Goal: Task Accomplishment & Management: Complete application form

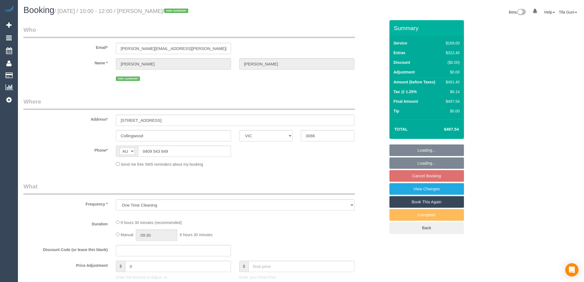
select select "VIC"
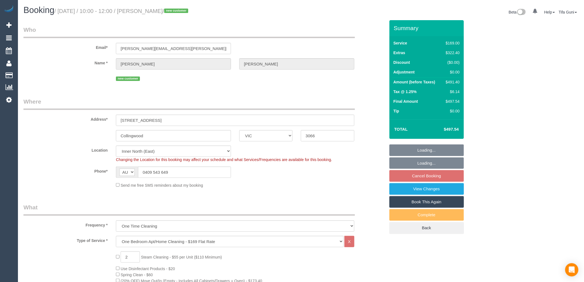
select select "object:801"
select select "string:stripe-pm_1S0w0N2GScqysDRVPzLDoc25"
select select "spot3"
select select "number:28"
select select "number:14"
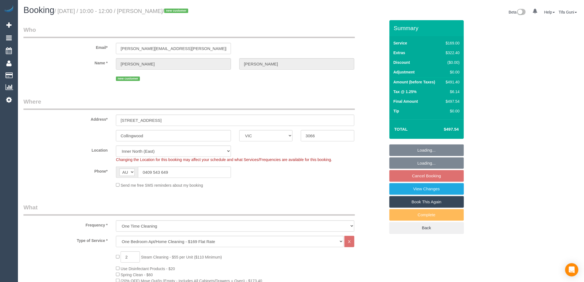
select select "number:19"
select select "number:25"
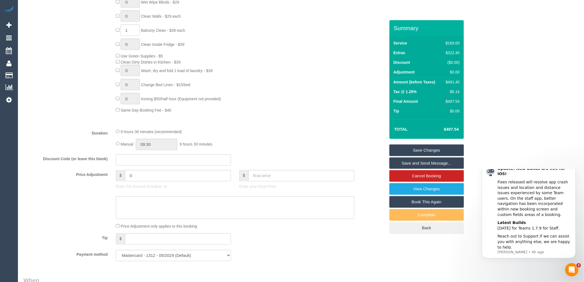
scroll to position [337, 0]
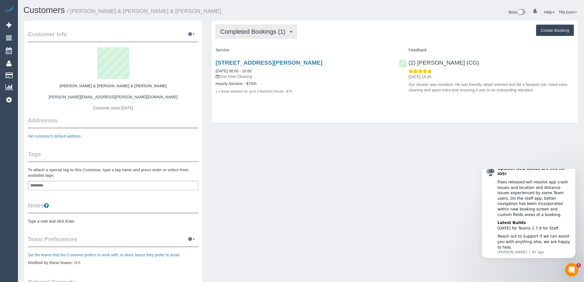
click at [264, 33] on span "Completed Bookings (1)" at bounding box center [254, 31] width 68 height 7
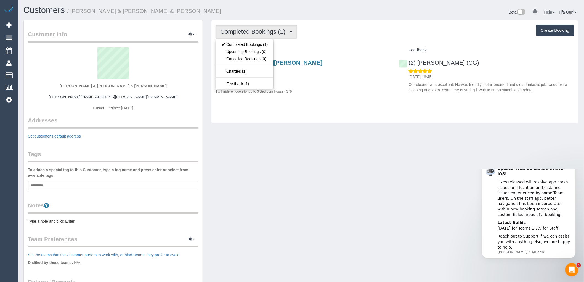
click at [306, 116] on div "Completed Bookings (1) Completed Bookings (1) Upcoming Bookings (0) Cancelled B…" at bounding box center [394, 71] width 367 height 103
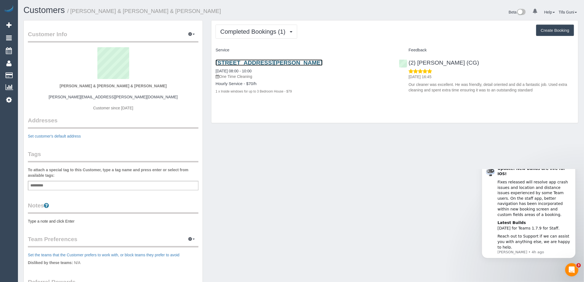
click at [285, 63] on link "43 Bradley St, Unit 2, Newport, VIC 3015" at bounding box center [269, 62] width 107 height 6
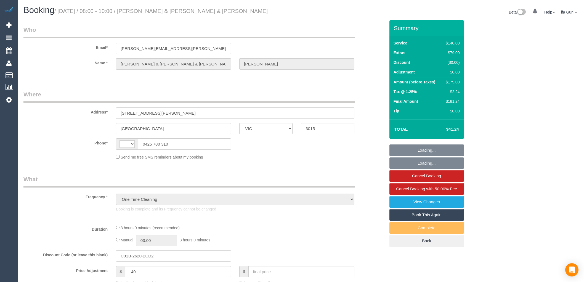
select select "VIC"
select select "string:AU"
select select "string:stripe-pm_1RtTGL2GScqysDRVnMQkTR71"
select select "spot1"
select select "number:28"
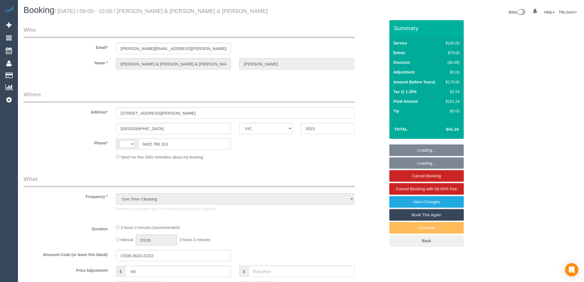
select select "number:14"
select select "number:19"
select select "number:22"
select select "number:33"
select select "number:11"
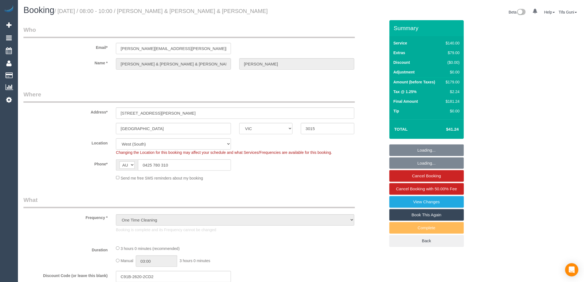
select select "object:697"
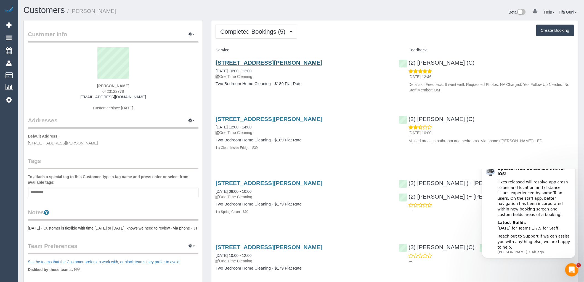
click at [256, 62] on link "1408 Centre Road, 105, Clayton South, VIC 3169" at bounding box center [269, 62] width 107 height 6
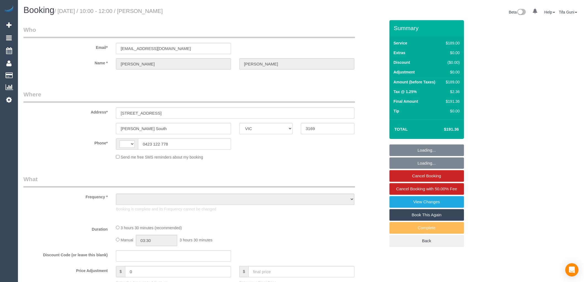
select select "VIC"
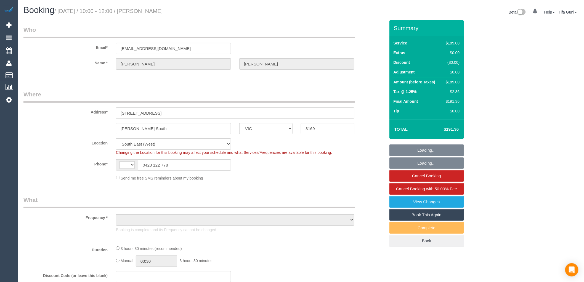
select select "string:AU"
select select "object:725"
select select "string:stripe-pm_1RhoIH2GScqysDRVyQ0zYxeI"
select select "number:28"
select select "number:14"
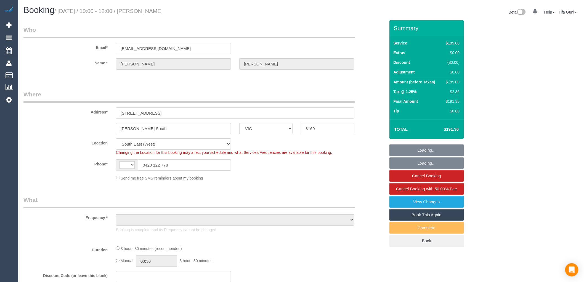
select select "number:19"
select select "number:22"
select select "number:34"
select select "number:13"
select select "object:1334"
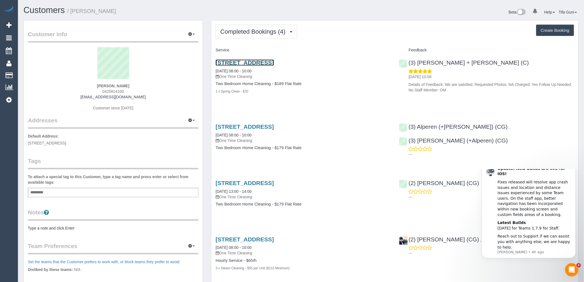
click at [274, 64] on link "76 Glenroy Road, Unit 1, Glenroy, VIC 3046" at bounding box center [245, 62] width 58 height 6
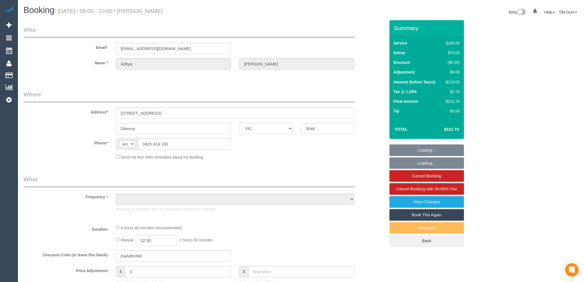
select select "VIC"
select select "string:stripe-pm_1RtKP82GScqysDRVINEpBQRG"
select select "number:28"
select select "number:14"
select select "number:19"
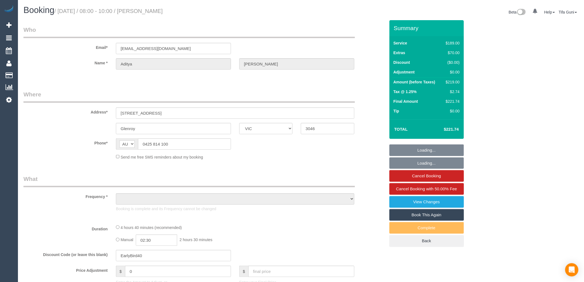
select select "number:22"
select select "number:26"
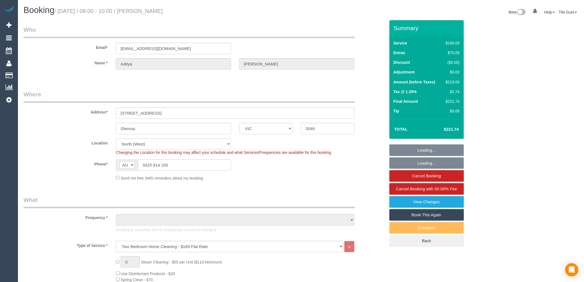
select select "object:1525"
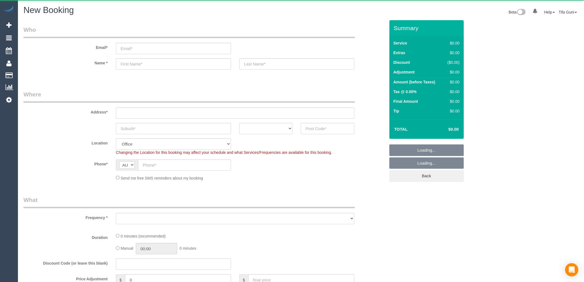
select select "object:2054"
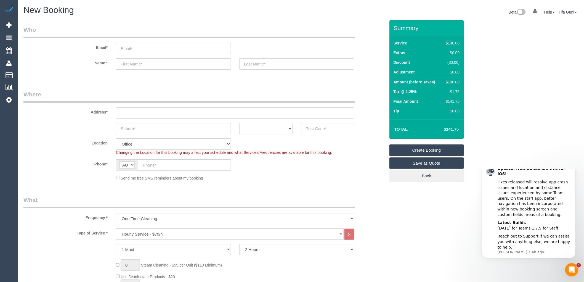
click at [284, 129] on select "ACT [GEOGRAPHIC_DATA] NT [GEOGRAPHIC_DATA] SA TAS [GEOGRAPHIC_DATA] [GEOGRAPHIC…" at bounding box center [265, 128] width 53 height 11
select select "VIC"
click at [239, 123] on select "ACT [GEOGRAPHIC_DATA] NT [GEOGRAPHIC_DATA] SA TAS [GEOGRAPHIC_DATA] [GEOGRAPHIC…" at bounding box center [265, 128] width 53 height 11
click at [131, 130] on input "text" at bounding box center [173, 128] width 115 height 11
type input "Que"
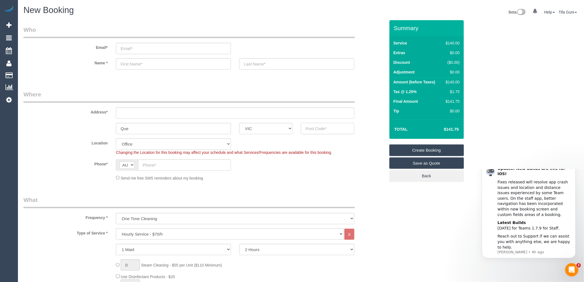
click at [324, 123] on input "text" at bounding box center [327, 128] width 53 height 11
type input "3101"
click at [135, 115] on input "text" at bounding box center [235, 112] width 238 height 11
type input "3/66 high street south"
click at [133, 63] on input "text" at bounding box center [173, 63] width 115 height 11
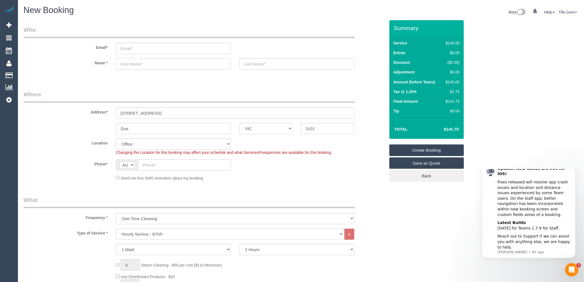
select select "58"
select select "object:2059"
type input "Vijay"
click at [283, 64] on input "text" at bounding box center [296, 63] width 115 height 11
type input "!"
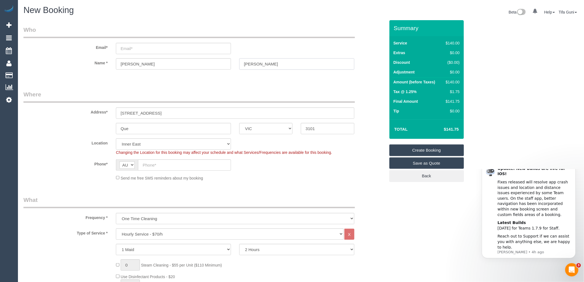
type input "Rangaswamy"
click at [130, 45] on input "email" at bounding box center [173, 48] width 115 height 11
drag, startPoint x: 134, startPoint y: 62, endPoint x: 112, endPoint y: 63, distance: 22.1
click at [112, 63] on div "Vijay" at bounding box center [173, 63] width 123 height 11
click at [126, 49] on input "email" at bounding box center [173, 48] width 115 height 11
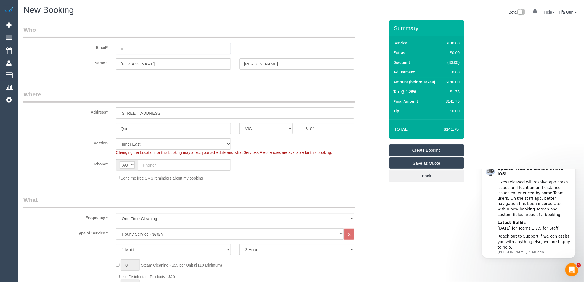
type input "V"
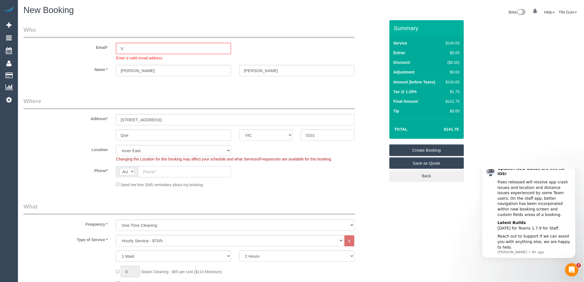
click at [153, 171] on input "text" at bounding box center [184, 171] width 93 height 11
paste input "61 427 031 305"
drag, startPoint x: 147, startPoint y: 171, endPoint x: 137, endPoint y: 167, distance: 10.3
click at [137, 167] on div "AF AL DZ AD AO AI AQ AG AR AM AW AU AT AZ BS BH BD BB BY BE BZ BJ BM BT BO BA B…" at bounding box center [173, 171] width 115 height 11
click at [142, 169] on input "427031305" at bounding box center [184, 171] width 93 height 11
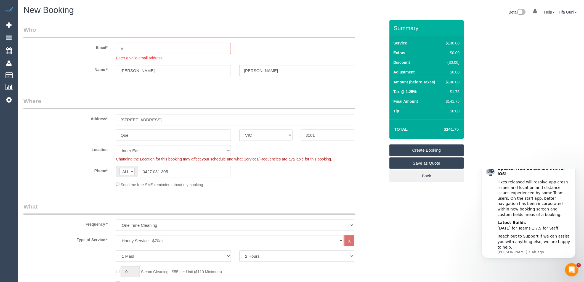
click at [173, 172] on input "0427 031 305" at bounding box center [184, 171] width 93 height 11
type input "0427 031 305"
drag, startPoint x: 323, startPoint y: 134, endPoint x: 300, endPoint y: 137, distance: 23.4
click at [300, 137] on div "3101" at bounding box center [328, 134] width 62 height 11
drag, startPoint x: 134, startPoint y: 134, endPoint x: 111, endPoint y: 133, distance: 22.4
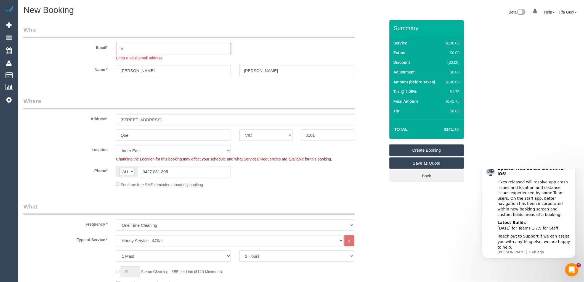
click at [112, 133] on div "Que" at bounding box center [173, 134] width 123 height 11
type input "Kew"
click at [168, 119] on input "3/66 high street south" at bounding box center [235, 119] width 238 height 11
drag, startPoint x: 128, startPoint y: 46, endPoint x: 115, endPoint y: 47, distance: 13.0
click at [115, 47] on div "V Enter a valid email address" at bounding box center [173, 52] width 123 height 18
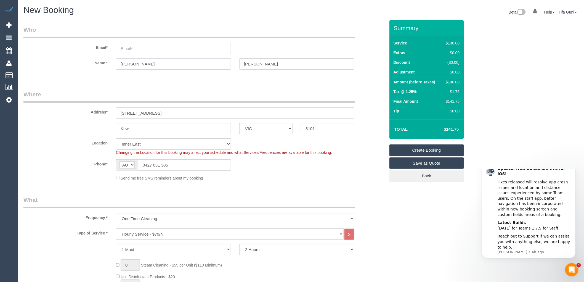
click at [135, 64] on input "Vijay" at bounding box center [173, 63] width 115 height 11
drag, startPoint x: 123, startPoint y: 60, endPoint x: 103, endPoint y: 59, distance: 19.0
click at [103, 59] on div "Name * Vijay Rangaswamy" at bounding box center [204, 63] width 370 height 11
click at [123, 50] on input "email" at bounding box center [173, 48] width 115 height 11
paste input "Vijay"
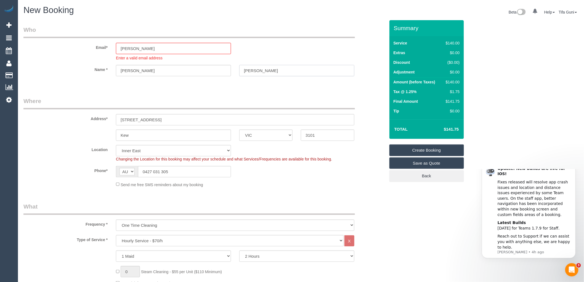
drag, startPoint x: 259, startPoint y: 66, endPoint x: 239, endPoint y: 70, distance: 21.0
click at [239, 70] on div "Rangaswamy" at bounding box center [296, 70] width 123 height 11
click at [134, 48] on input "Vijay" at bounding box center [173, 48] width 115 height 11
paste input "Rangaswamy"
click at [132, 46] on input "VijayRangaswamy" at bounding box center [173, 48] width 115 height 11
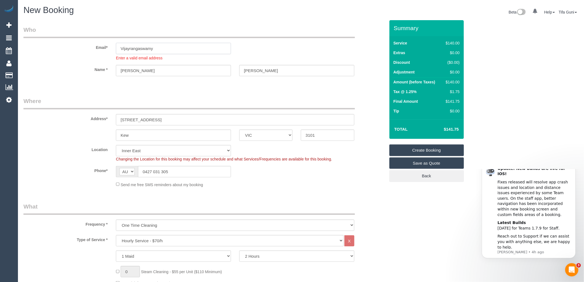
click at [160, 48] on input "Vijayrangaswamy" at bounding box center [173, 48] width 115 height 11
type input "Vijayrangaswamy@gmail.com"
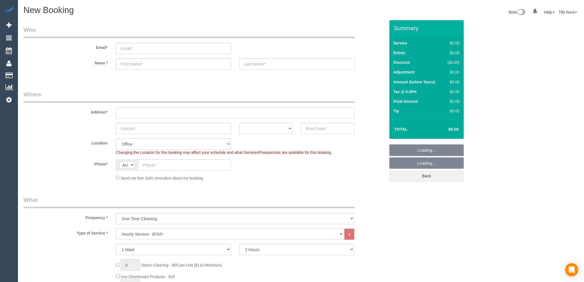
select select "object:2054"
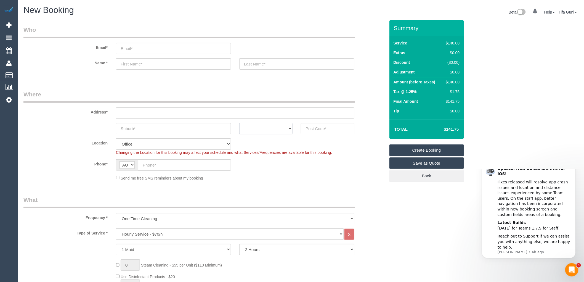
click at [280, 130] on select "ACT [GEOGRAPHIC_DATA] NT [GEOGRAPHIC_DATA] SA TAS [GEOGRAPHIC_DATA] [GEOGRAPHIC…" at bounding box center [265, 128] width 53 height 11
select select "VIC"
click at [239, 123] on select "ACT [GEOGRAPHIC_DATA] NT [GEOGRAPHIC_DATA] SA TAS [GEOGRAPHIC_DATA] [GEOGRAPHIC…" at bounding box center [265, 128] width 53 height 11
